Goal: Task Accomplishment & Management: Manage account settings

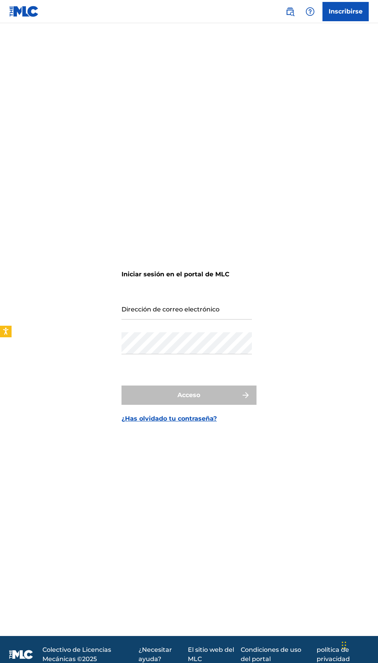
click at [185, 367] on div "Contraseña" at bounding box center [187, 349] width 131 height 35
click at [169, 367] on div "Contraseña" at bounding box center [187, 349] width 131 height 35
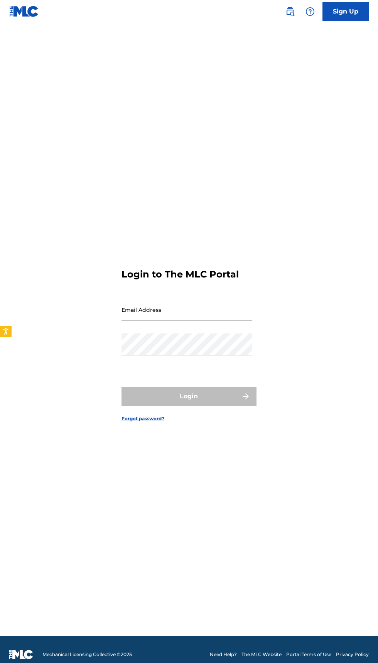
click at [224, 321] on input "Email Address" at bounding box center [187, 310] width 131 height 22
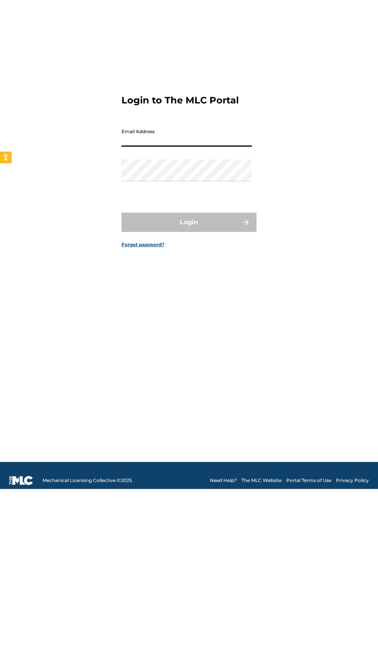
type input "jhacyfrj@gmail.com"
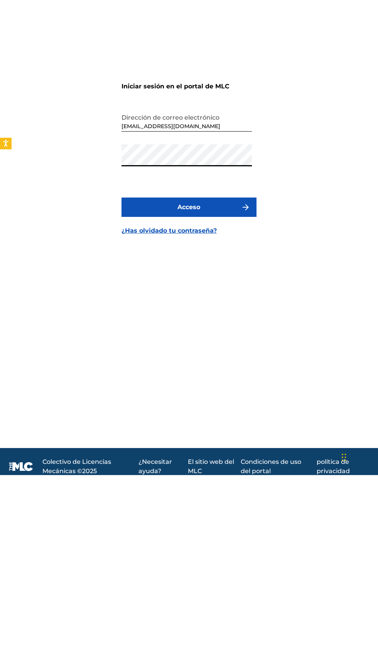
click at [228, 405] on button "Acceso" at bounding box center [189, 395] width 135 height 19
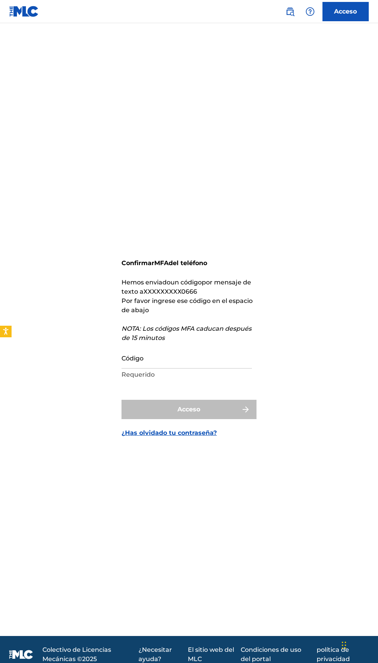
click at [196, 410] on form "Confirmar MFA del teléfono Hemos enviado un código por mensaje de texto a XXXXX…" at bounding box center [189, 339] width 135 height 594
click at [211, 369] on input "Código" at bounding box center [187, 358] width 131 height 22
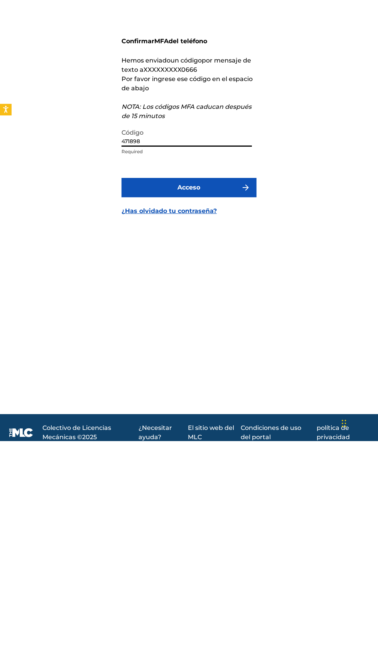
type input "471898"
click at [228, 419] on button "Acceso" at bounding box center [189, 409] width 135 height 19
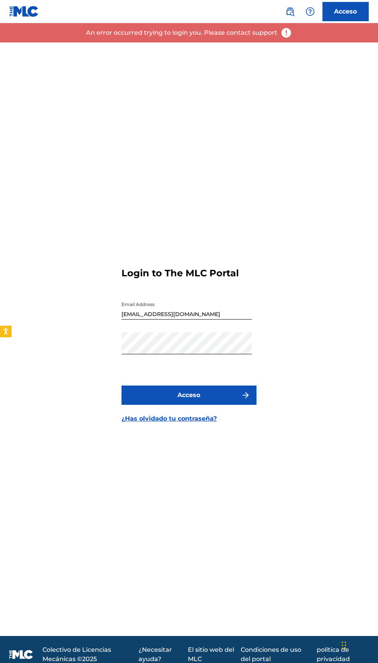
click at [331, 332] on div "Login to The MLC Portal Email Address jhacyfrj@gmail.com Password Acceso ¿Has o…" at bounding box center [189, 339] width 378 height 594
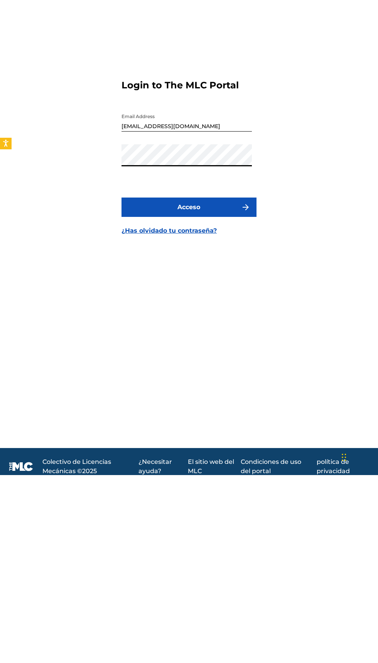
click at [220, 405] on button "Acceso" at bounding box center [189, 395] width 135 height 19
